Goal: Check status: Check status

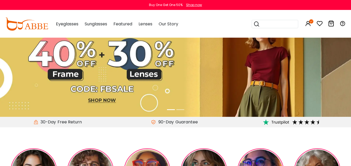
scroll to position [25, 0]
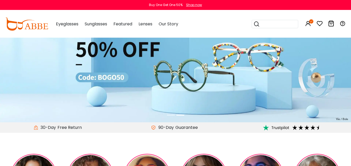
click at [244, 32] on div "Eyeglasses Women's Eyeglasses Men's Eyeglasses Kids' Eyeglasses All Eyeglasses …" at bounding box center [198, 23] width 295 height 27
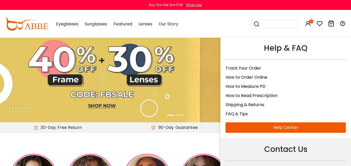
click at [248, 66] on link "Track Your Order" at bounding box center [244, 68] width 36 height 6
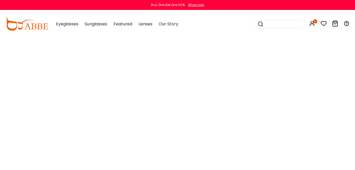
click at [248, 37] on html "Eyeglasses Thanks for your subscription Please use coupon code " NEWCOMER " to …" at bounding box center [177, 18] width 355 height 37
